Goal: Task Accomplishment & Management: Complete application form

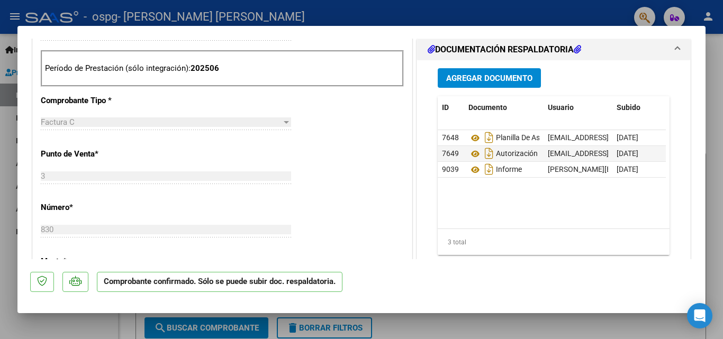
scroll to position [772, 0]
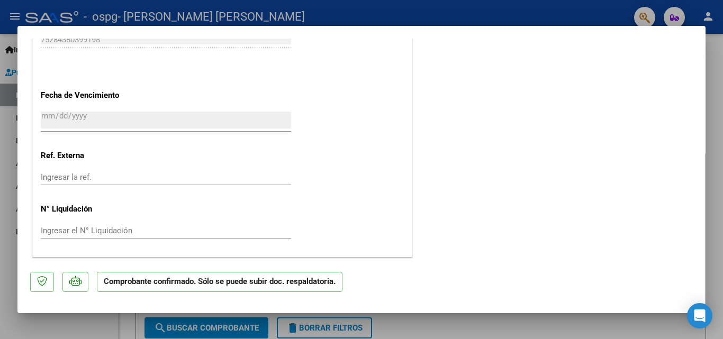
drag, startPoint x: 702, startPoint y: 82, endPoint x: 694, endPoint y: 282, distance: 199.7
click at [694, 282] on mat-dialog-container "SUBSIDIADADO POR SSS (.DR_ENVIO) Tipo de Archivo: DS Importe Solicitado: $ 49.4…" at bounding box center [361, 169] width 688 height 287
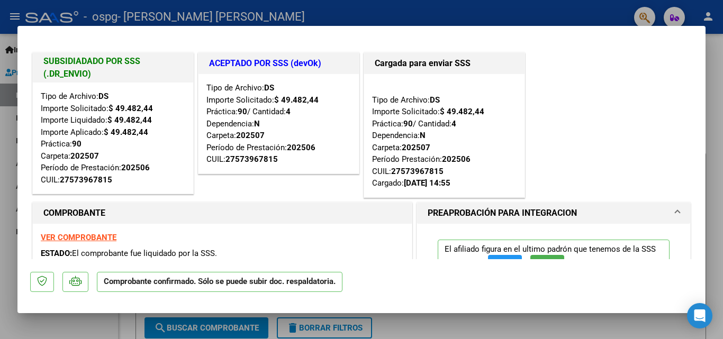
click at [714, 211] on div at bounding box center [361, 169] width 723 height 339
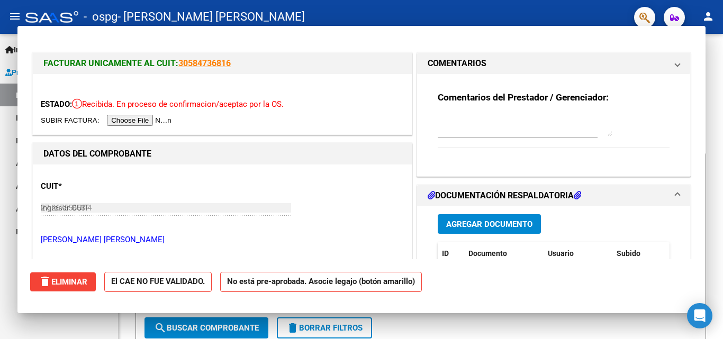
type input "$ 0,00"
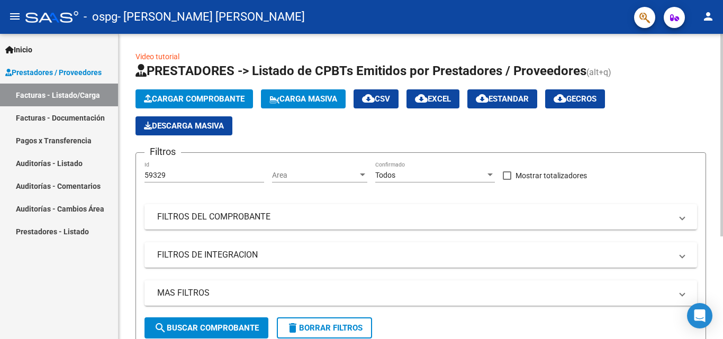
click at [183, 95] on span "Cargar Comprobante" at bounding box center [194, 99] width 101 height 10
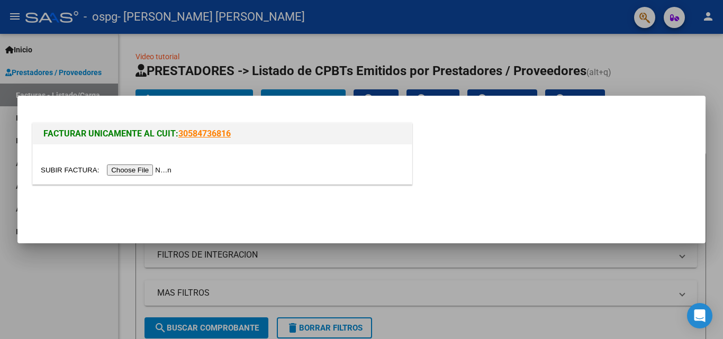
click at [163, 173] on input "file" at bounding box center [108, 170] width 134 height 11
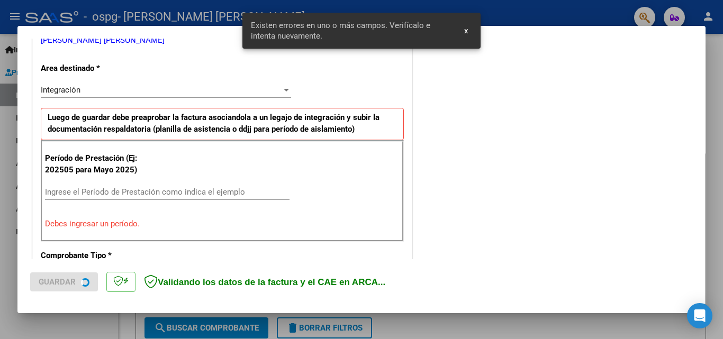
scroll to position [239, 0]
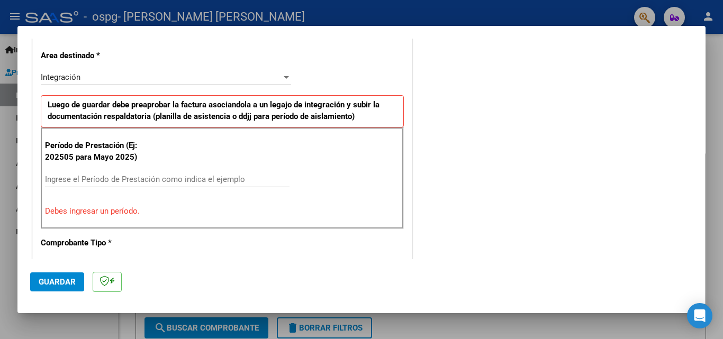
click at [103, 179] on input "Ingrese el Período de Prestación como indica el ejemplo" at bounding box center [167, 180] width 245 height 10
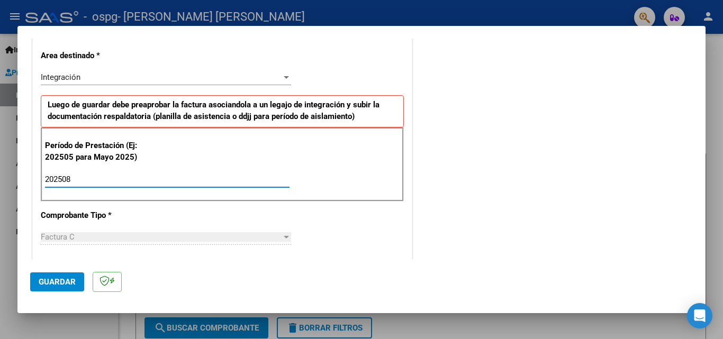
type input "202508"
click at [284, 239] on div at bounding box center [287, 237] width 10 height 8
click at [282, 239] on div at bounding box center [287, 237] width 10 height 8
click at [231, 235] on div "Factura C" at bounding box center [161, 237] width 241 height 10
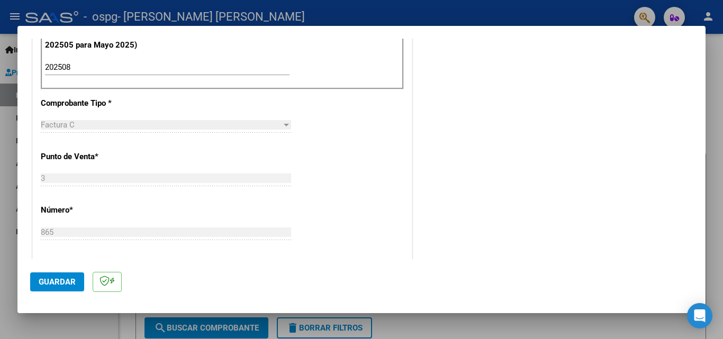
scroll to position [358, 0]
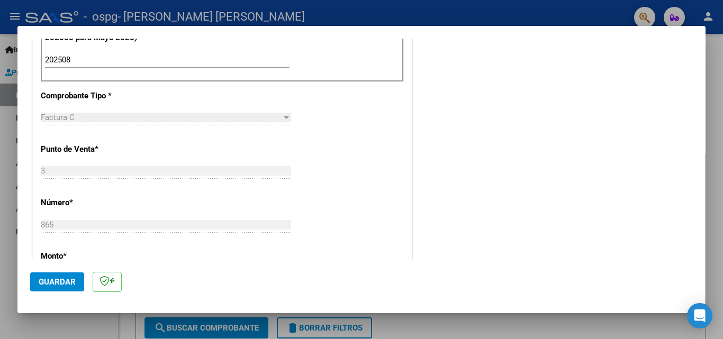
click at [115, 115] on div "Factura C" at bounding box center [161, 118] width 241 height 10
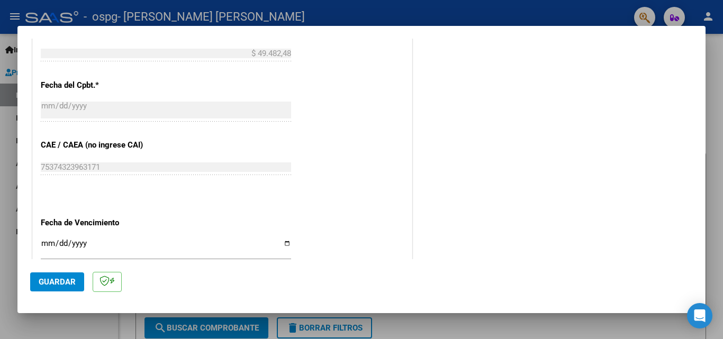
scroll to position [596, 0]
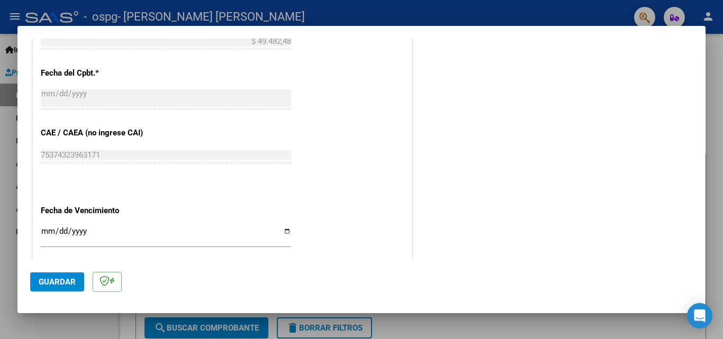
click at [49, 228] on input "Ingresar la fecha" at bounding box center [166, 235] width 250 height 17
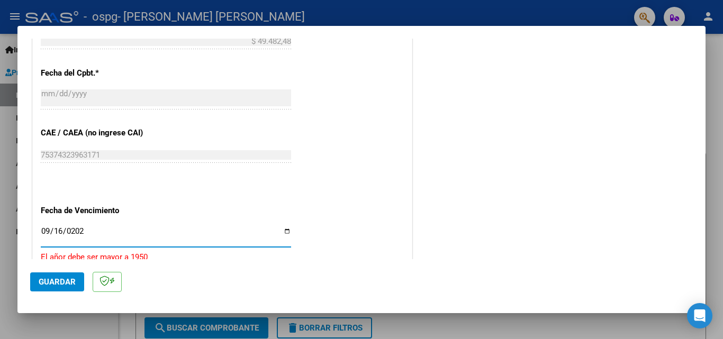
type input "[DATE]"
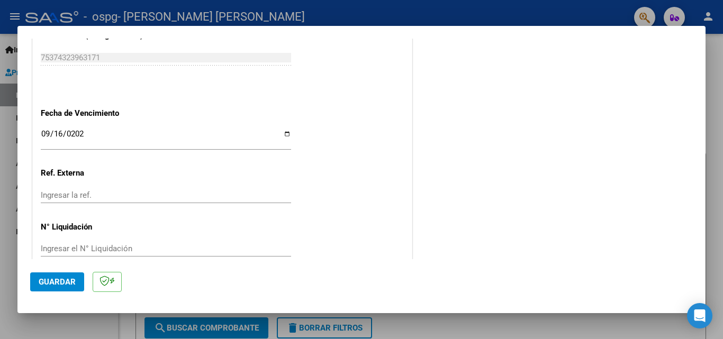
scroll to position [711, 0]
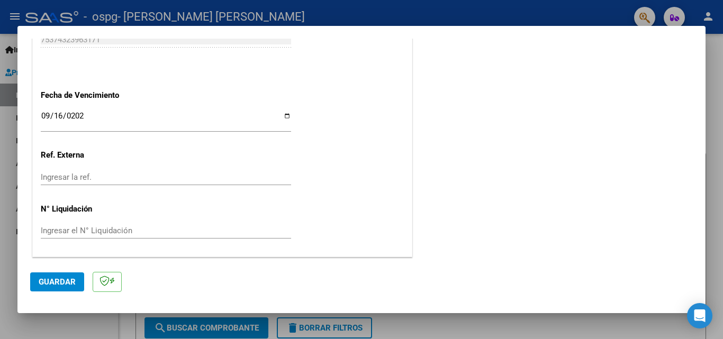
click at [109, 177] on input "Ingresar la ref." at bounding box center [166, 178] width 250 height 10
click at [68, 280] on span "Guardar" at bounding box center [57, 282] width 37 height 10
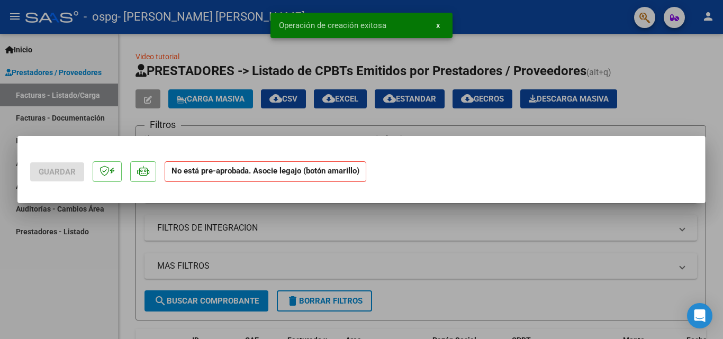
scroll to position [0, 0]
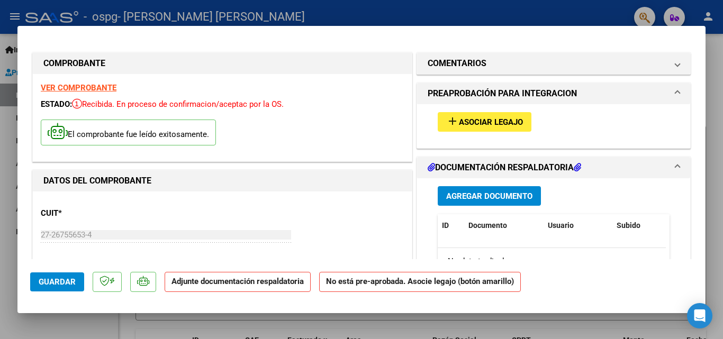
click at [480, 198] on span "Agregar Documento" at bounding box center [489, 197] width 86 height 10
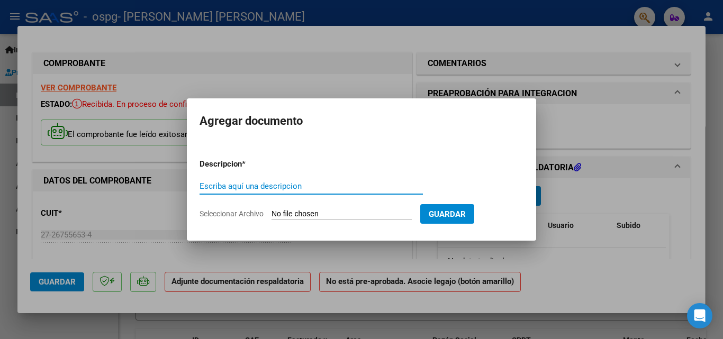
click at [304, 185] on input "Escriba aquí una descripcion" at bounding box center [311, 187] width 223 height 10
type input "planilla de asitencia [DATE]"
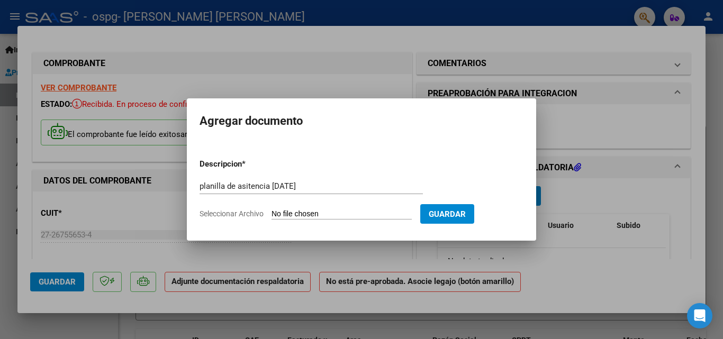
click at [307, 215] on input "Seleccionar Archivo" at bounding box center [342, 215] width 140 height 10
type input "C:\fakepath\planilla de asistencia [PERSON_NAME][DATE] firmada.pdf"
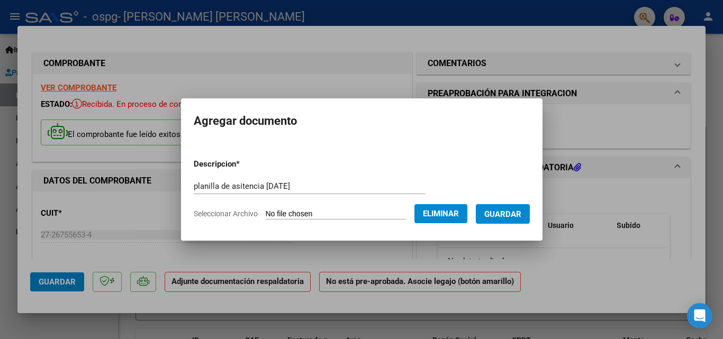
click at [508, 213] on span "Guardar" at bounding box center [502, 215] width 37 height 10
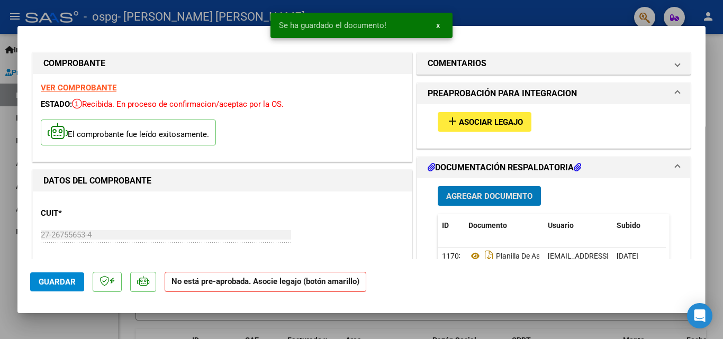
click at [489, 202] on button "Agregar Documento" at bounding box center [489, 196] width 103 height 20
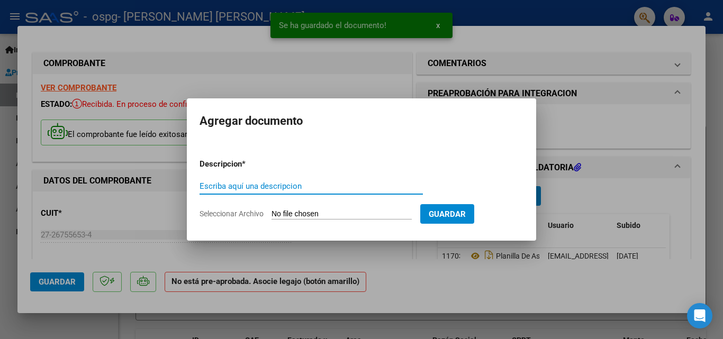
click at [273, 190] on input "Escriba aquí una descripcion" at bounding box center [311, 187] width 223 height 10
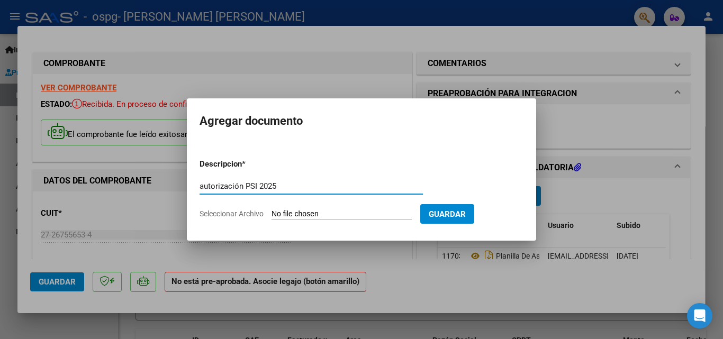
type input "autorización PSI 2025"
click at [311, 215] on input "Seleccionar Archivo" at bounding box center [342, 215] width 140 height 10
type input "C:\fakepath\autorización ospg 25.pdf"
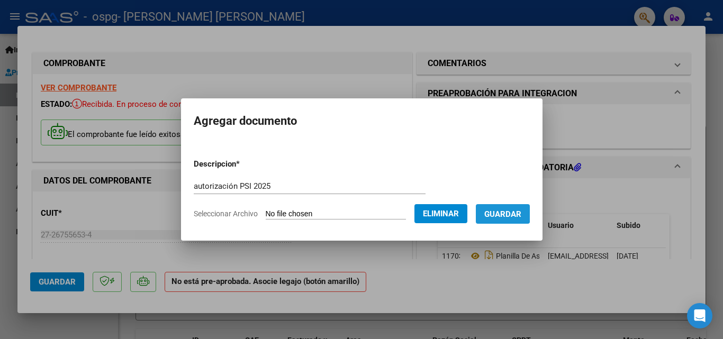
click at [507, 212] on span "Guardar" at bounding box center [502, 215] width 37 height 10
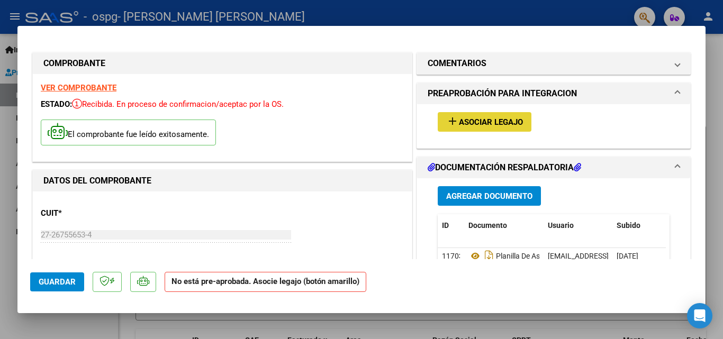
click at [472, 125] on span "Asociar Legajo" at bounding box center [491, 123] width 64 height 10
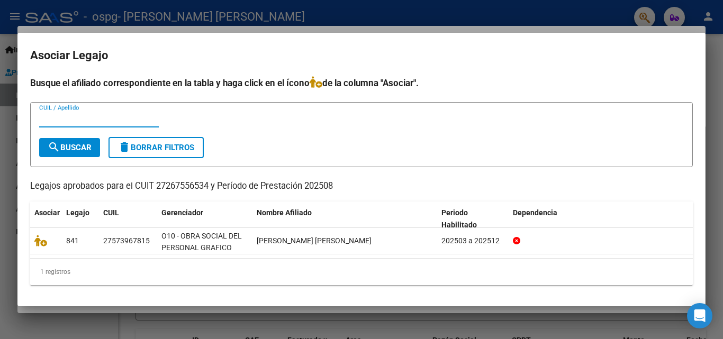
click at [107, 120] on input "CUIL / Apellido" at bounding box center [99, 119] width 120 height 10
type input "[PERSON_NAME]"
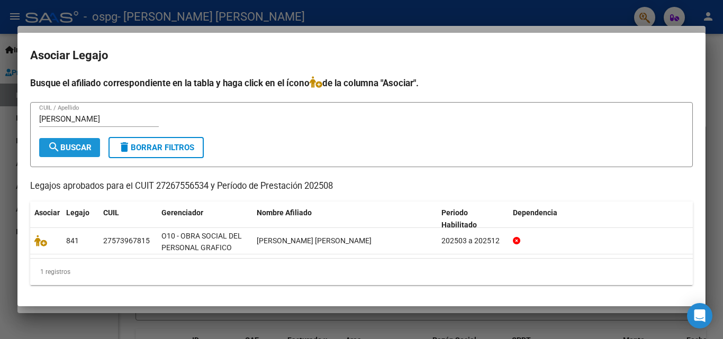
click at [83, 151] on span "search Buscar" at bounding box center [70, 148] width 44 height 10
drag, startPoint x: 698, startPoint y: 232, endPoint x: 699, endPoint y: 260, distance: 28.1
click at [699, 260] on mat-dialog-content "Busque el afiliado correspondiente en la tabla y haga click en el ícono de la c…" at bounding box center [361, 184] width 688 height 217
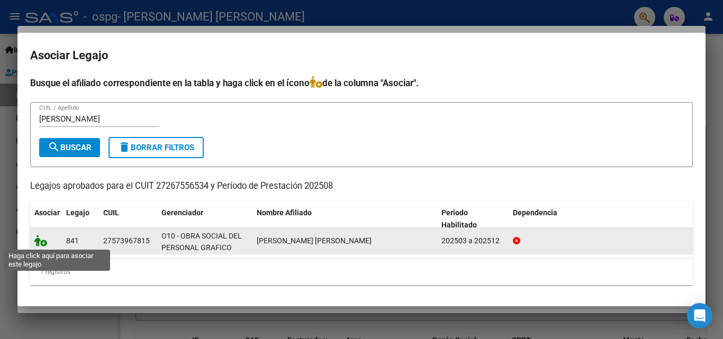
click at [40, 242] on icon at bounding box center [40, 241] width 13 height 12
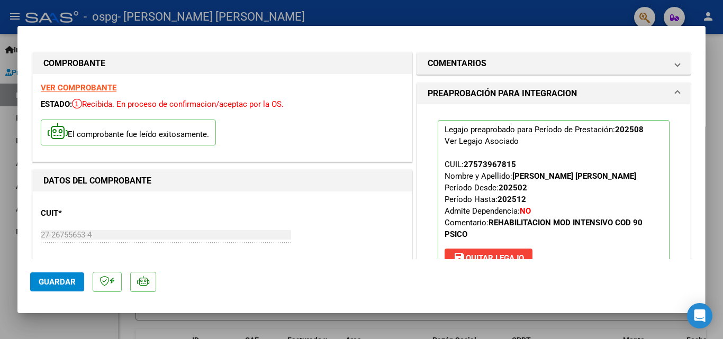
click at [55, 11] on div at bounding box center [361, 169] width 723 height 339
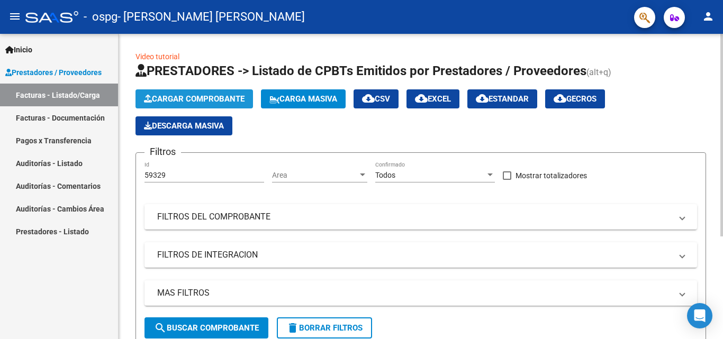
click at [228, 97] on span "Cargar Comprobante" at bounding box center [194, 99] width 101 height 10
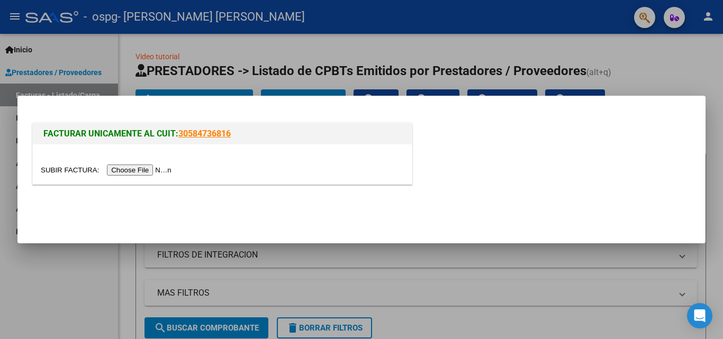
click at [156, 172] on input "file" at bounding box center [108, 170] width 134 height 11
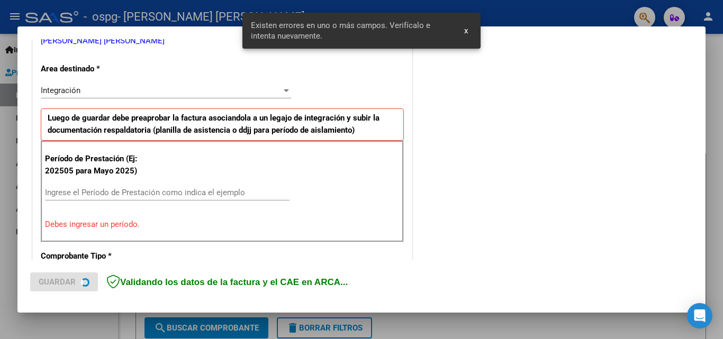
scroll to position [239, 0]
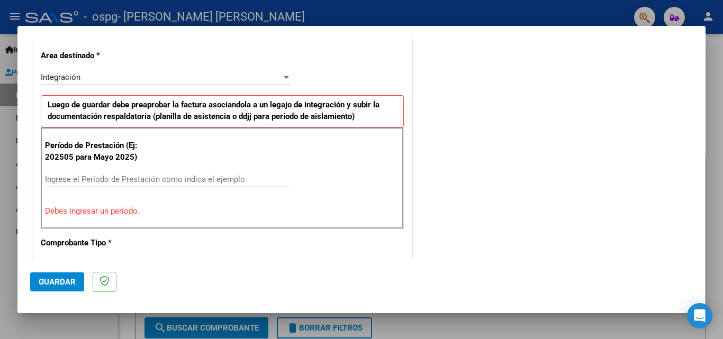
click at [113, 181] on input "Ingrese el Período de Prestación como indica el ejemplo" at bounding box center [167, 180] width 245 height 10
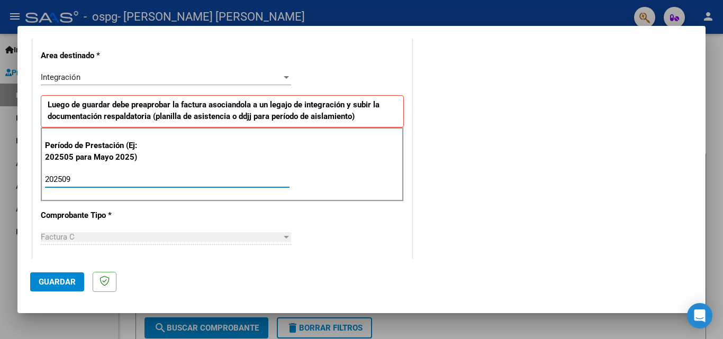
type input "202509"
click at [60, 277] on span "Guardar" at bounding box center [57, 282] width 37 height 10
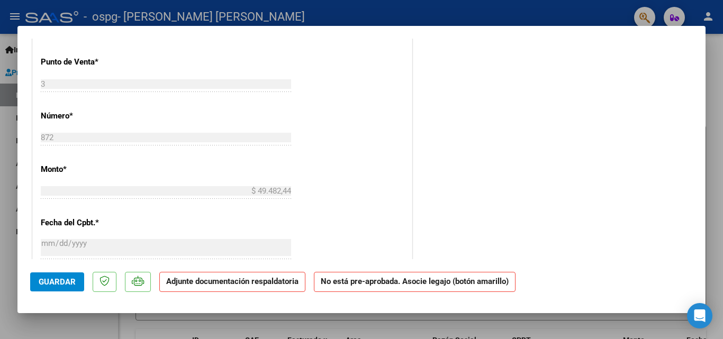
scroll to position [699, 0]
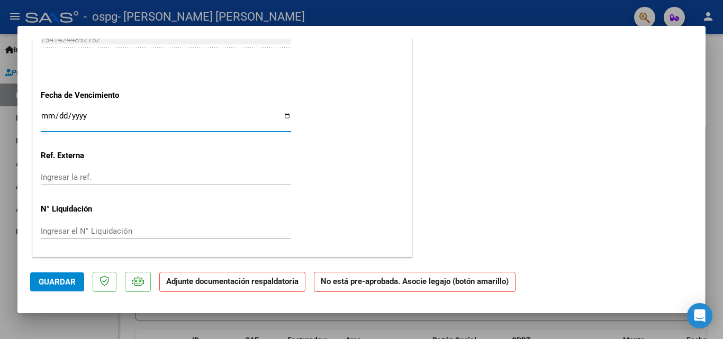
click at [50, 112] on input "Ingresar la fecha" at bounding box center [166, 120] width 250 height 17
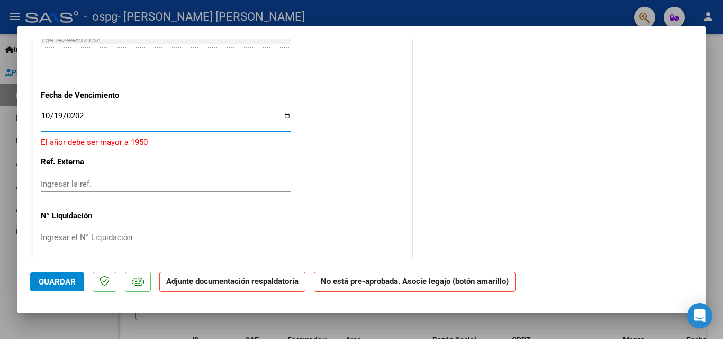
type input "[DATE]"
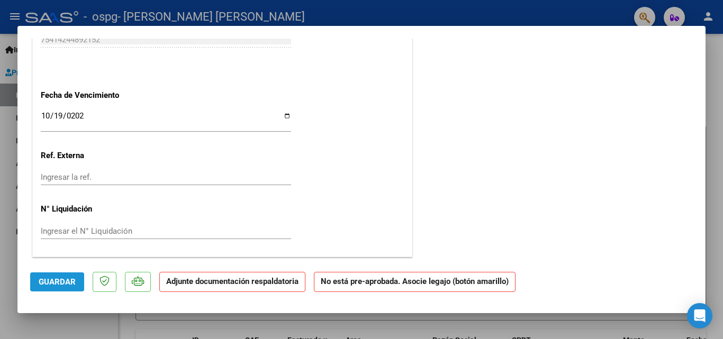
click at [60, 278] on span "Guardar" at bounding box center [57, 282] width 37 height 10
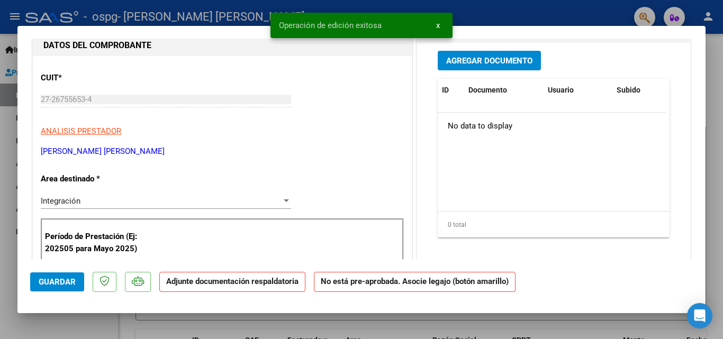
scroll to position [3, 0]
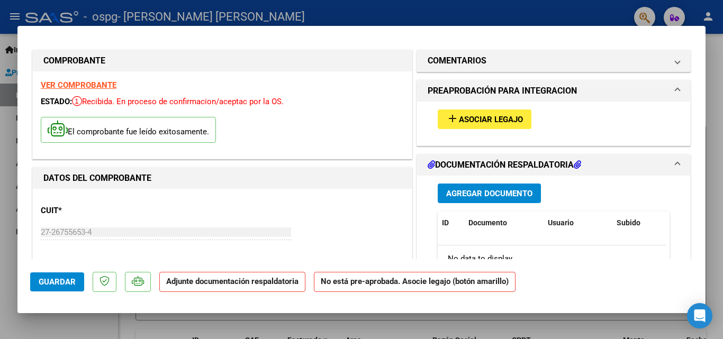
click at [496, 192] on span "Agregar Documento" at bounding box center [489, 194] width 86 height 10
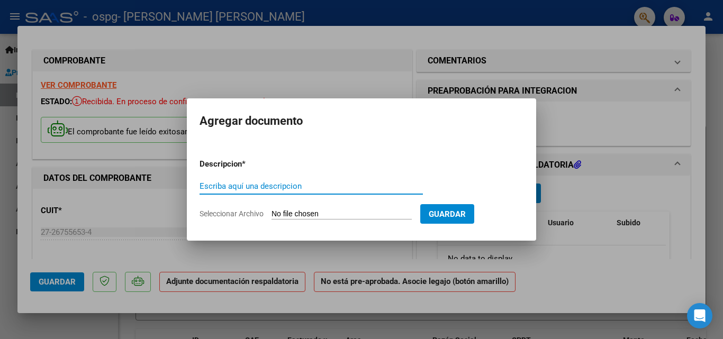
click at [302, 189] on input "Escriba aquí una descripcion" at bounding box center [311, 187] width 223 height 10
type input "planilla de asitencia [DATE]"
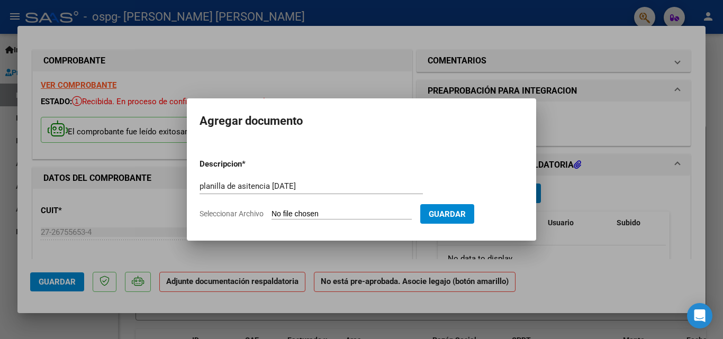
click at [341, 213] on input "Seleccionar Archivo" at bounding box center [342, 215] width 140 height 10
type input "C:\fakepath\planilla de asistencia [PERSON_NAME] [DATE] firmada.pdf"
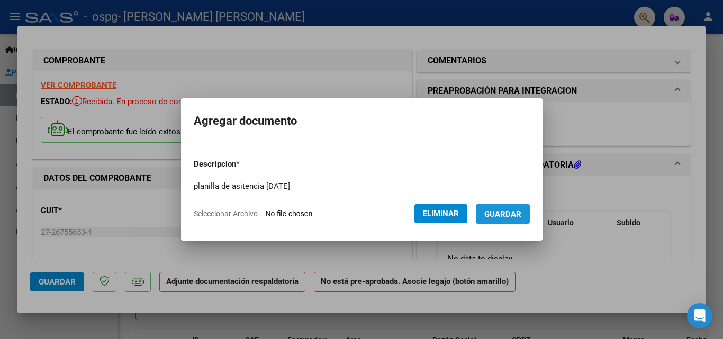
click at [498, 204] on button "Guardar" at bounding box center [503, 214] width 54 height 20
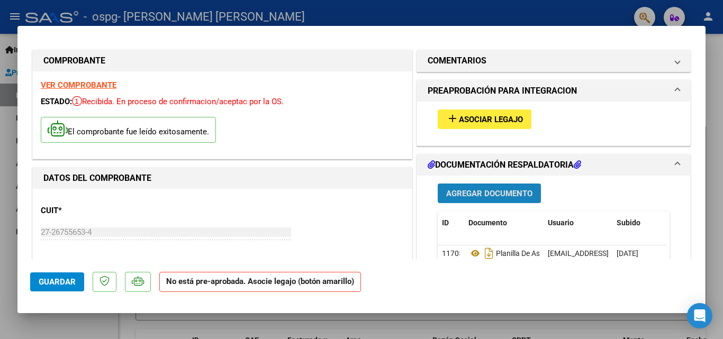
click at [485, 194] on span "Agregar Documento" at bounding box center [489, 194] width 86 height 10
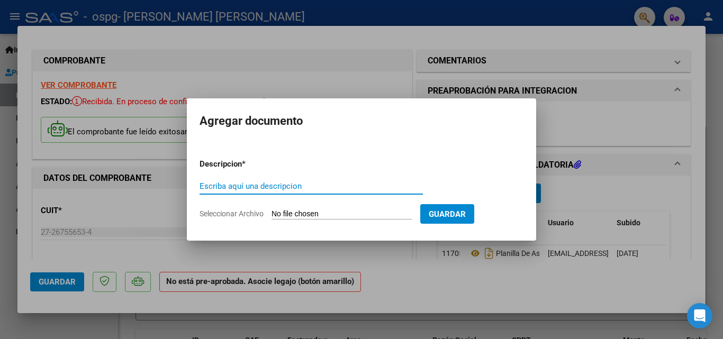
click at [274, 187] on input "Escriba aquí una descripcion" at bounding box center [311, 187] width 223 height 10
type input "Autorización PSI 25"
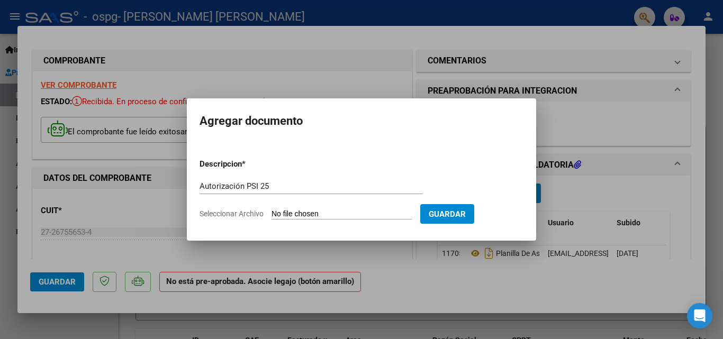
click at [300, 217] on input "Seleccionar Archivo" at bounding box center [342, 215] width 140 height 10
type input "C:\fakepath\autorización ospg 25.pdf"
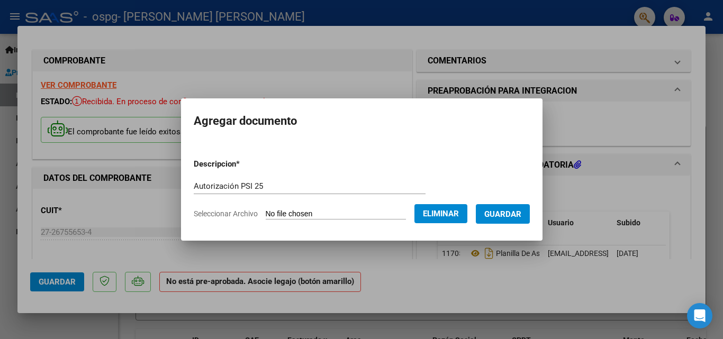
click at [508, 212] on span "Guardar" at bounding box center [502, 215] width 37 height 10
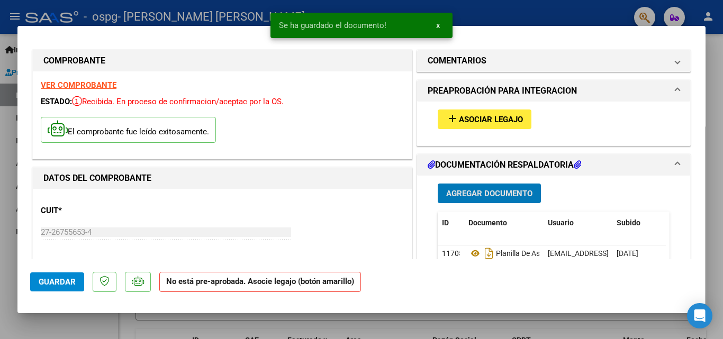
click at [483, 125] on button "add Asociar Legajo" at bounding box center [485, 120] width 94 height 20
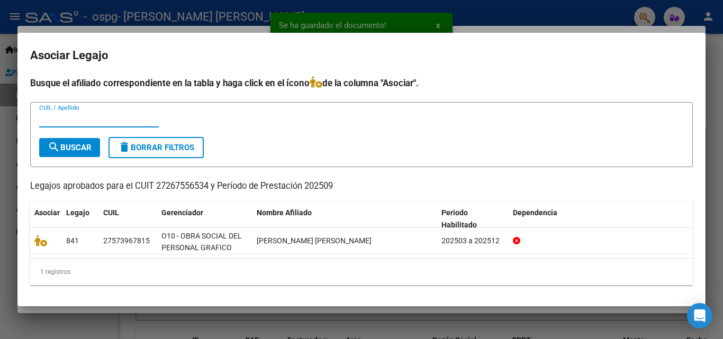
click at [64, 123] on input "CUIL / Apellido" at bounding box center [99, 119] width 120 height 10
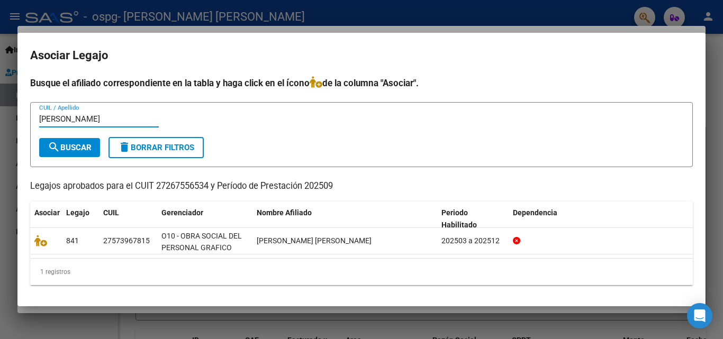
type input "[PERSON_NAME]"
click at [73, 145] on span "search Buscar" at bounding box center [70, 148] width 44 height 10
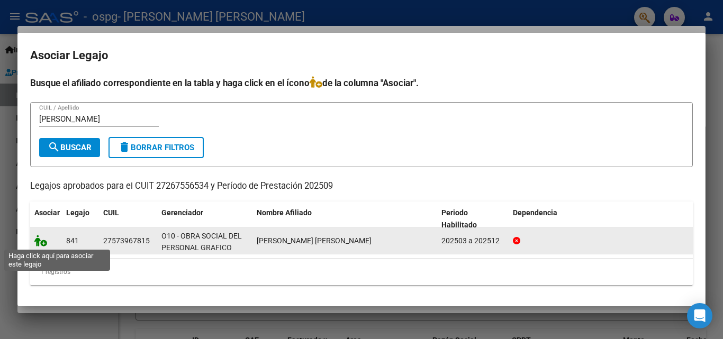
click at [42, 245] on icon at bounding box center [40, 241] width 13 height 12
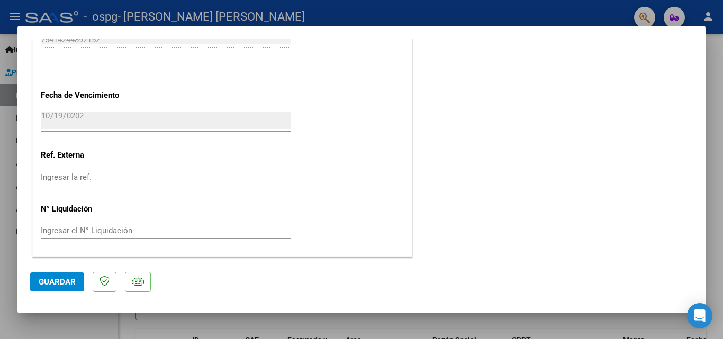
scroll to position [0, 0]
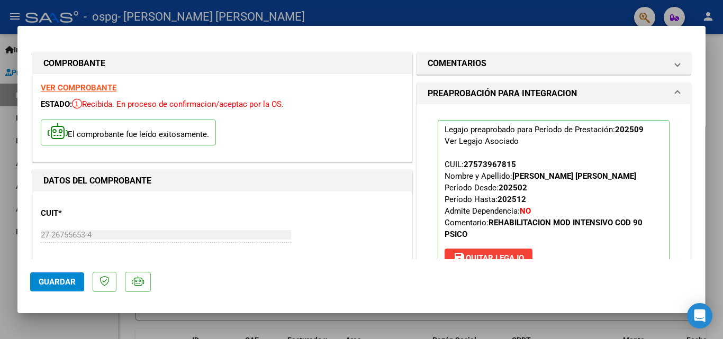
click at [556, 3] on div at bounding box center [361, 169] width 723 height 339
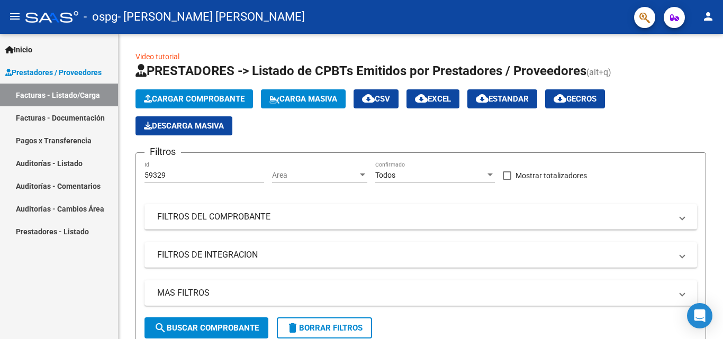
click at [52, 109] on link "Facturas - Documentación" at bounding box center [59, 117] width 118 height 23
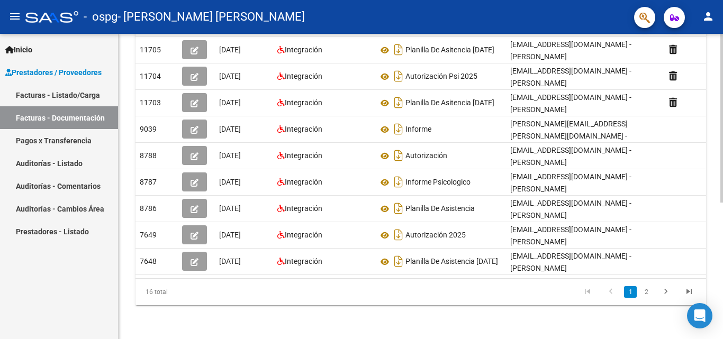
scroll to position [247, 0]
click at [721, 256] on div at bounding box center [721, 254] width 3 height 169
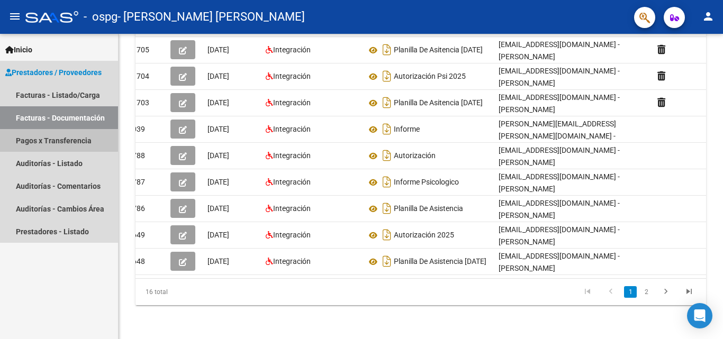
click at [57, 140] on link "Pagos x Transferencia" at bounding box center [59, 140] width 118 height 23
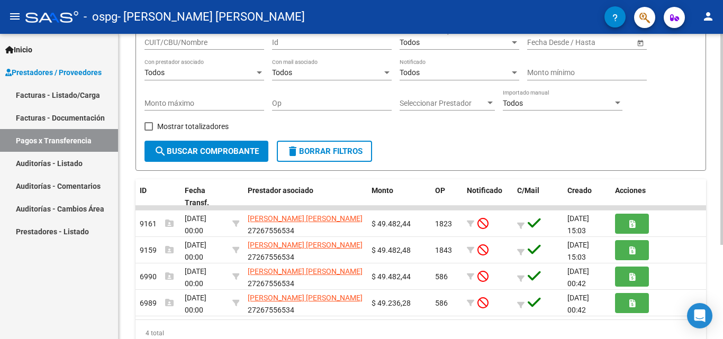
scroll to position [137, 0]
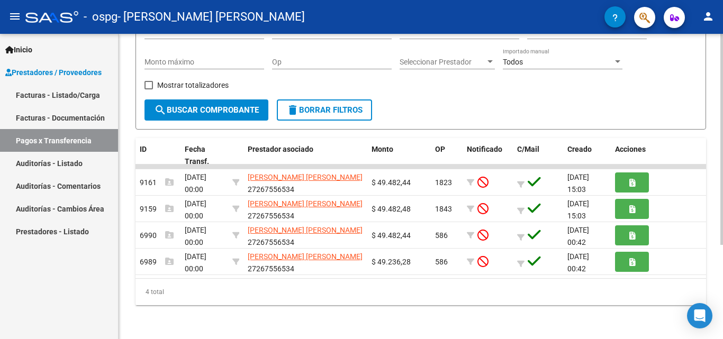
click at [718, 327] on div "PRESTADORES -> Pagos por Transferencia (alt+p) cloud_download Exportar CSV Impo…" at bounding box center [422, 119] width 607 height 442
